Goal: Entertainment & Leisure: Consume media (video, audio)

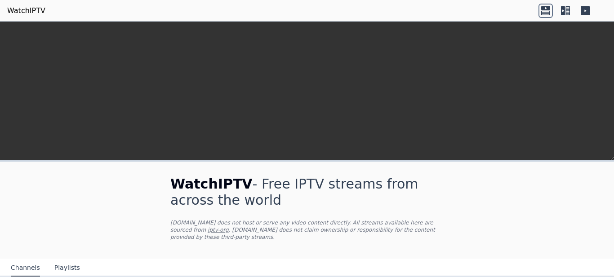
scroll to position [338, 0]
click at [71, 30] on video at bounding box center [307, 121] width 614 height 198
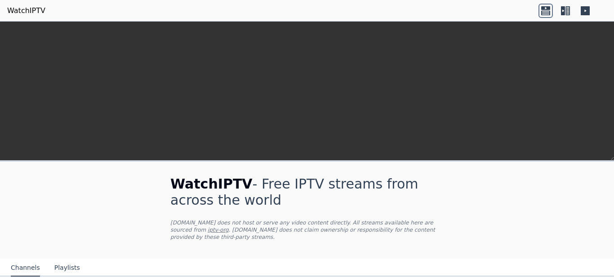
scroll to position [332, 0]
click at [565, 12] on icon at bounding box center [565, 11] width 14 height 14
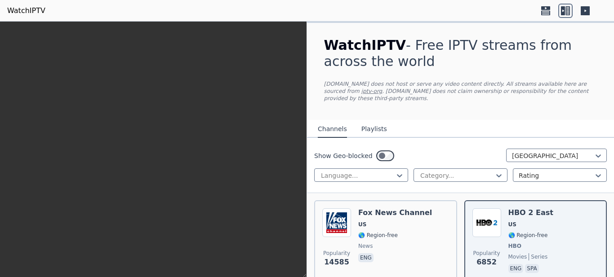
click at [583, 12] on icon at bounding box center [585, 10] width 9 height 9
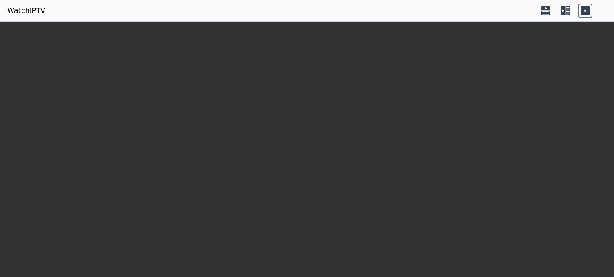
click at [543, 9] on icon at bounding box center [545, 11] width 14 height 14
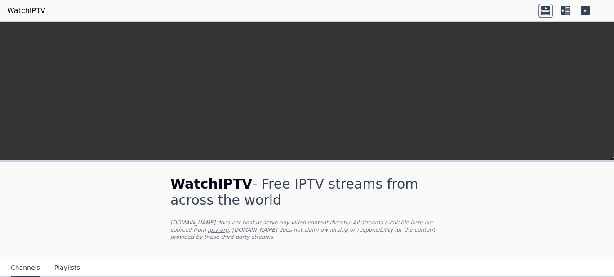
click at [543, 17] on icon at bounding box center [545, 11] width 14 height 14
click at [546, 13] on icon at bounding box center [545, 12] width 9 height 4
click at [562, 10] on icon at bounding box center [565, 11] width 14 height 14
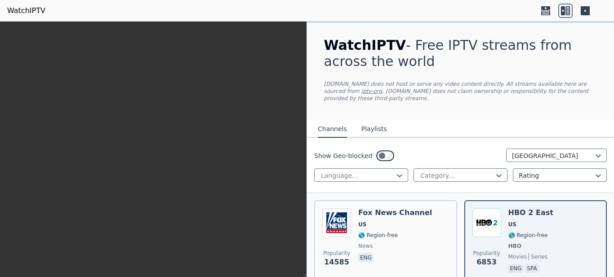
scroll to position [386, 0]
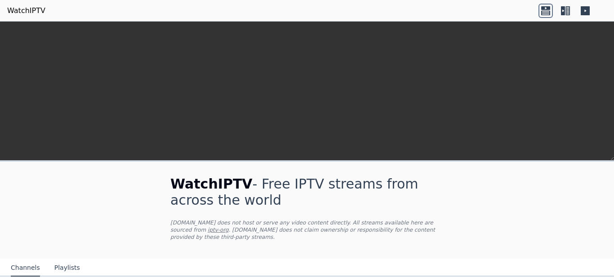
scroll to position [262, 0]
click at [67, 260] on button "Playlists" at bounding box center [67, 268] width 26 height 17
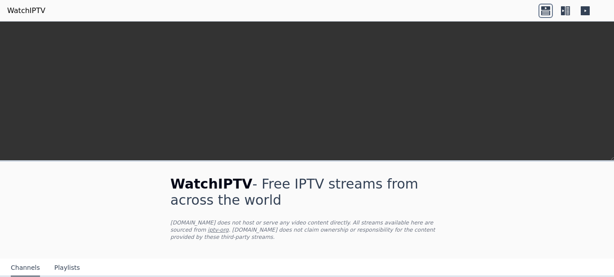
drag, startPoint x: 280, startPoint y: 50, endPoint x: 275, endPoint y: 54, distance: 6.0
click at [534, 108] on video at bounding box center [307, 121] width 614 height 198
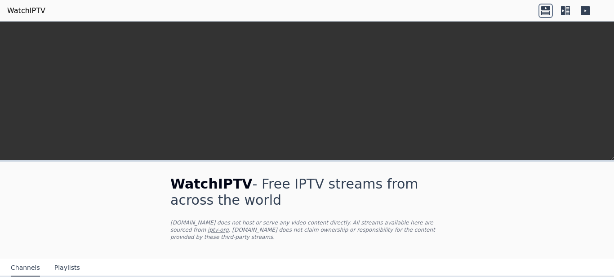
click at [534, 108] on video at bounding box center [307, 121] width 614 height 198
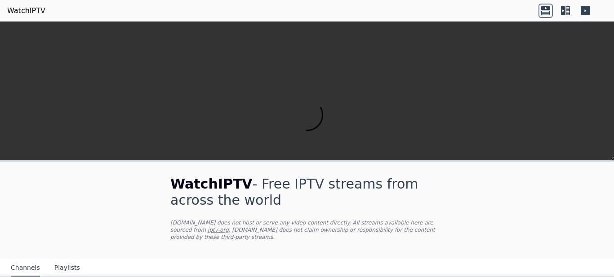
scroll to position [601, 0]
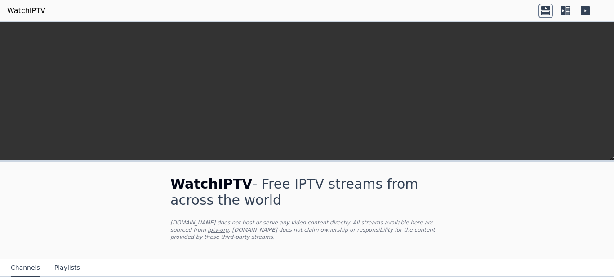
drag, startPoint x: 457, startPoint y: 219, endPoint x: 463, endPoint y: 221, distance: 6.7
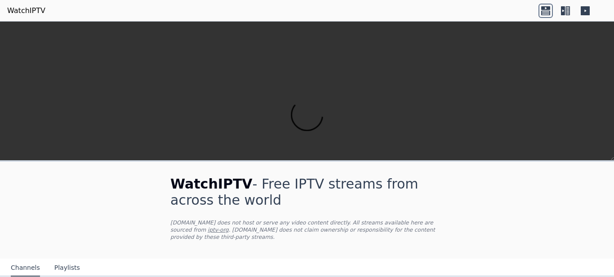
scroll to position [1796, 0]
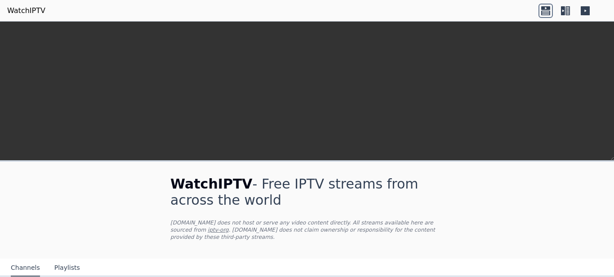
scroll to position [4484, 0]
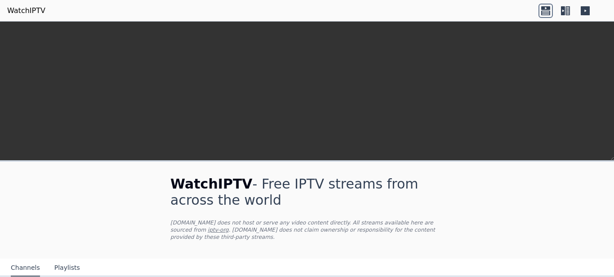
type input "*"
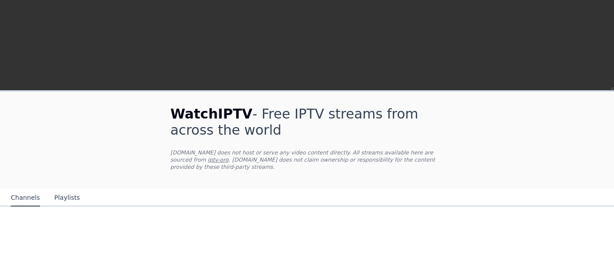
scroll to position [743, 0]
click at [196, 132] on video at bounding box center [307, 121] width 614 height 198
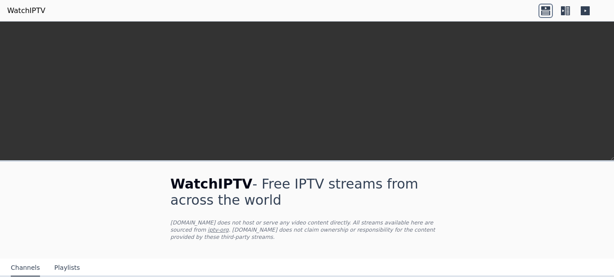
scroll to position [232, 0]
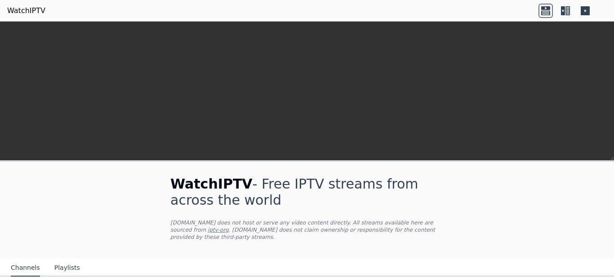
click at [0, 69] on video at bounding box center [307, 121] width 614 height 198
